Goal: Find specific page/section: Find specific page/section

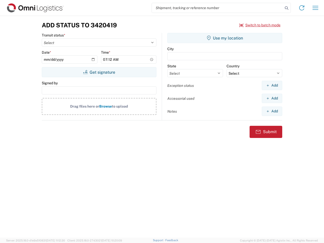
click at [217, 8] on input "search" at bounding box center [217, 8] width 131 height 10
click at [286, 8] on icon at bounding box center [286, 8] width 7 height 7
click at [301, 8] on icon at bounding box center [301, 8] width 8 height 8
click at [315, 8] on icon "button" at bounding box center [315, 8] width 6 height 4
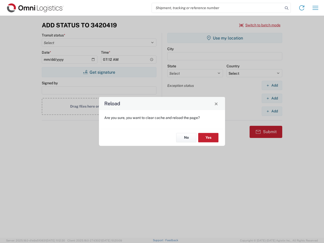
click at [99, 72] on div "Reload Are you sure, you want to clear cache and reload the page? No Yes" at bounding box center [162, 121] width 324 height 243
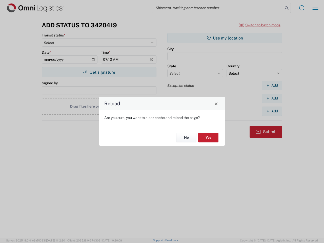
click at [224, 38] on div "Reload Are you sure, you want to clear cache and reload the page? No Yes" at bounding box center [162, 121] width 324 height 243
click at [271, 85] on div "Reload Are you sure, you want to clear cache and reload the page? No Yes" at bounding box center [162, 121] width 324 height 243
click at [271, 98] on div "Reload Are you sure, you want to clear cache and reload the page? No Yes" at bounding box center [162, 121] width 324 height 243
click at [271, 111] on div "Reload Are you sure, you want to clear cache and reload the page? No Yes" at bounding box center [162, 121] width 324 height 243
